Goal: Task Accomplishment & Management: Manage account settings

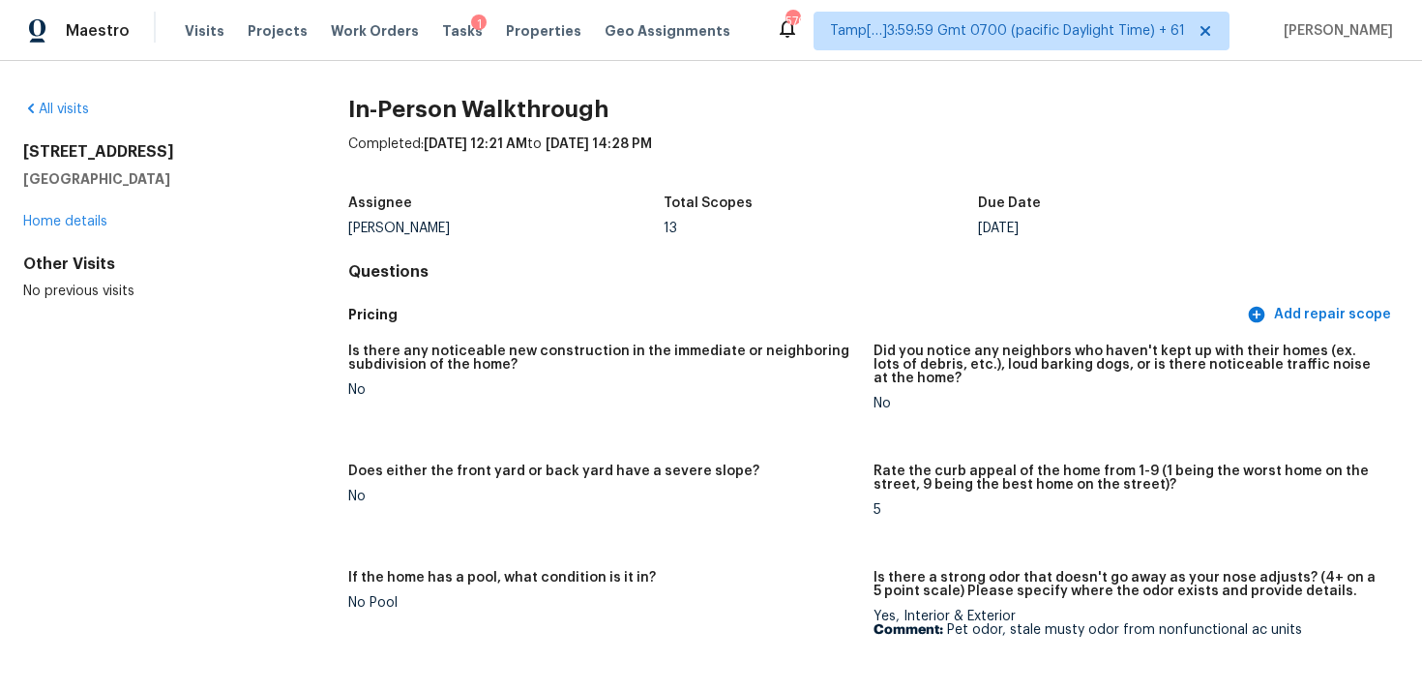
scroll to position [2440, 0]
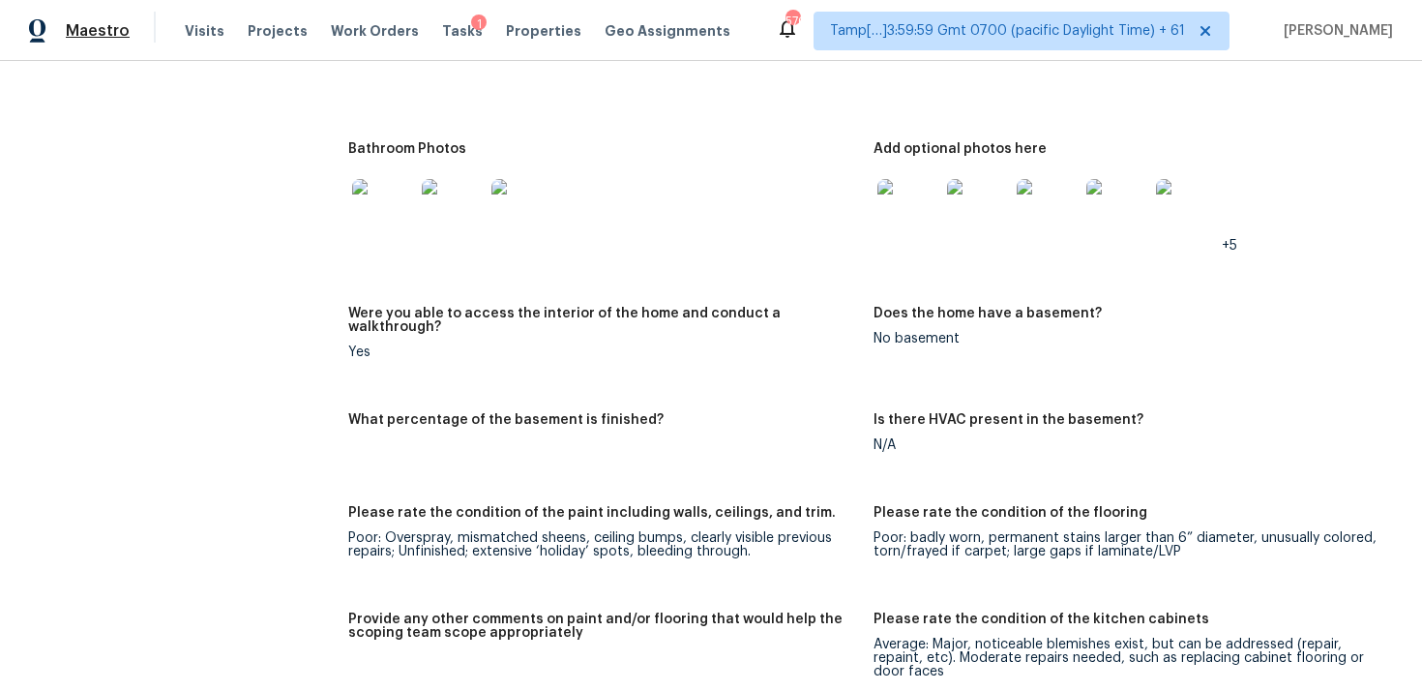
click at [105, 37] on span "Maestro" at bounding box center [98, 30] width 64 height 19
